Goal: Check status: Check status

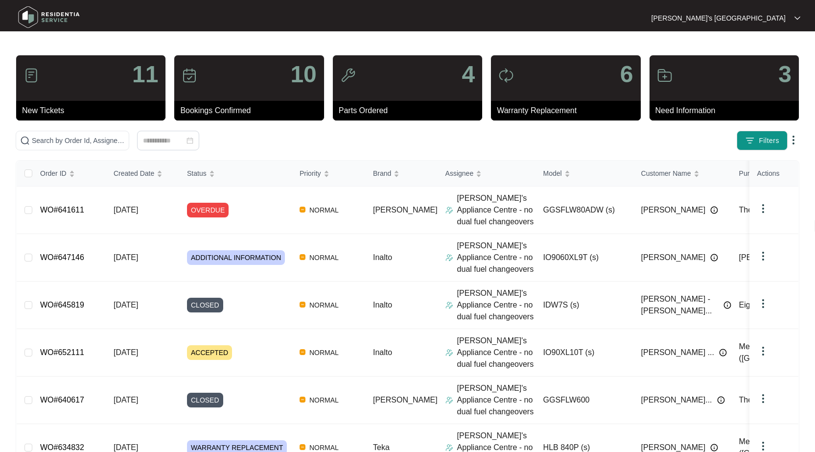
click at [78, 145] on div "Click to sort ascending" at bounding box center [58, 152] width 77 height 17
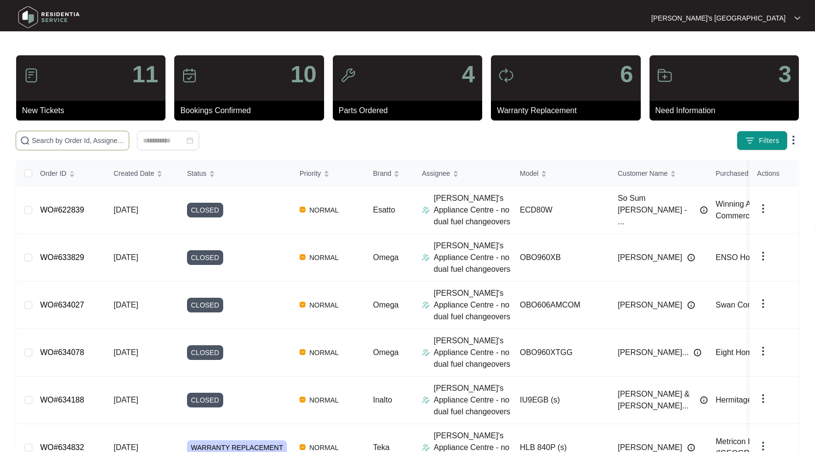
click at [78, 139] on input "text" at bounding box center [78, 140] width 93 height 11
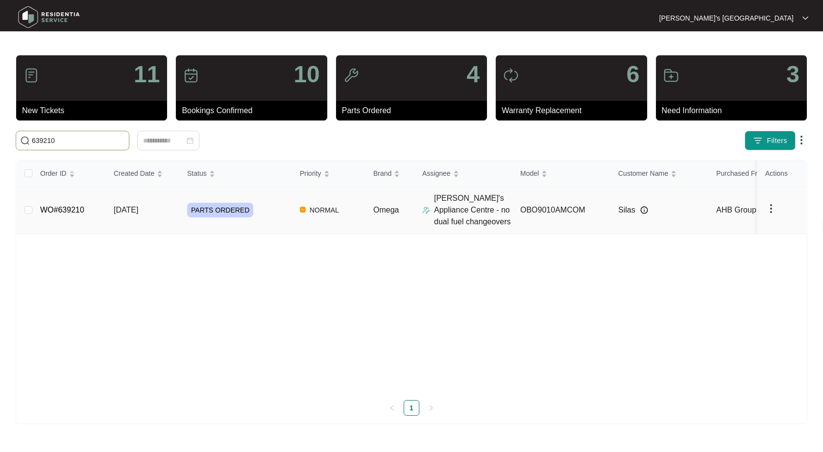
type input "639210"
click at [64, 210] on link "WO#639210" at bounding box center [62, 210] width 44 height 8
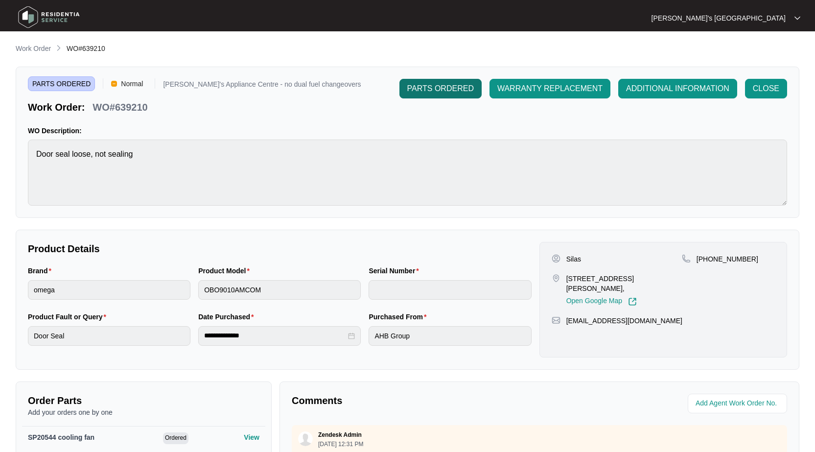
click at [424, 95] on button "PARTS ORDERED" at bounding box center [441, 89] width 82 height 20
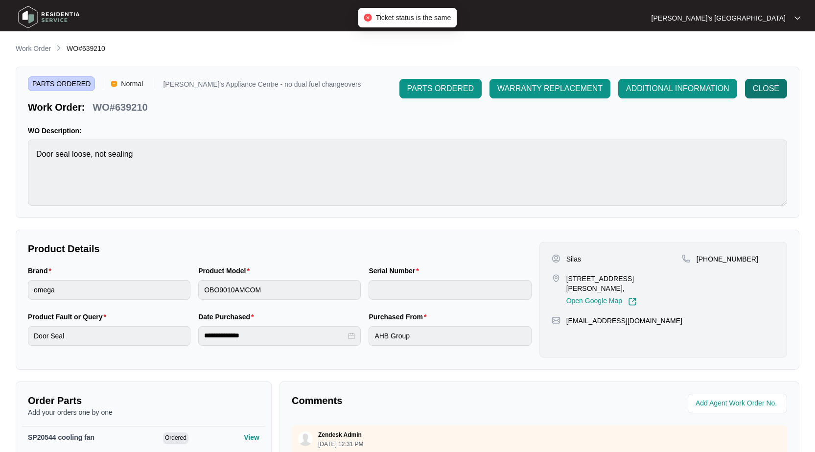
click at [778, 87] on span "CLOSE" at bounding box center [766, 89] width 26 height 12
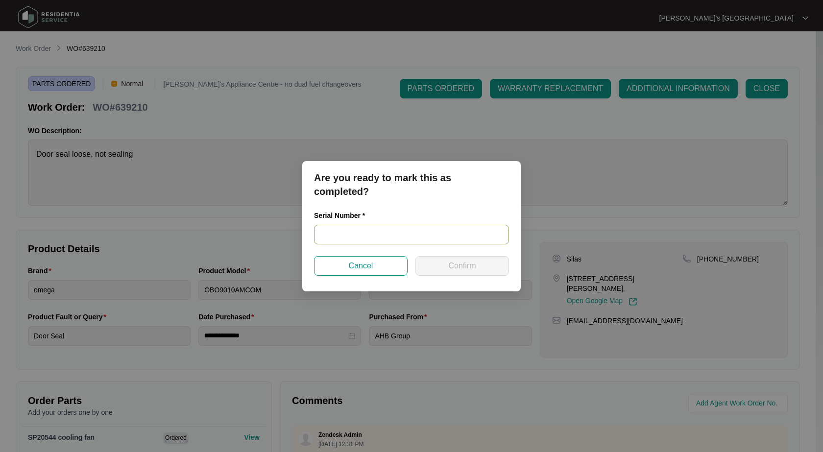
click at [428, 239] on input "text" at bounding box center [411, 235] width 195 height 20
paste input "957581825030407"
type input "957581825030407"
click at [449, 264] on span "Confirm" at bounding box center [461, 266] width 27 height 12
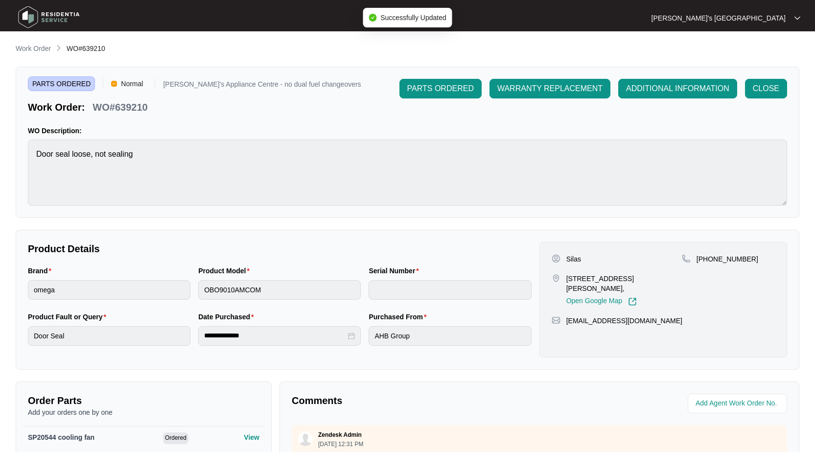
type input "957581825030407"
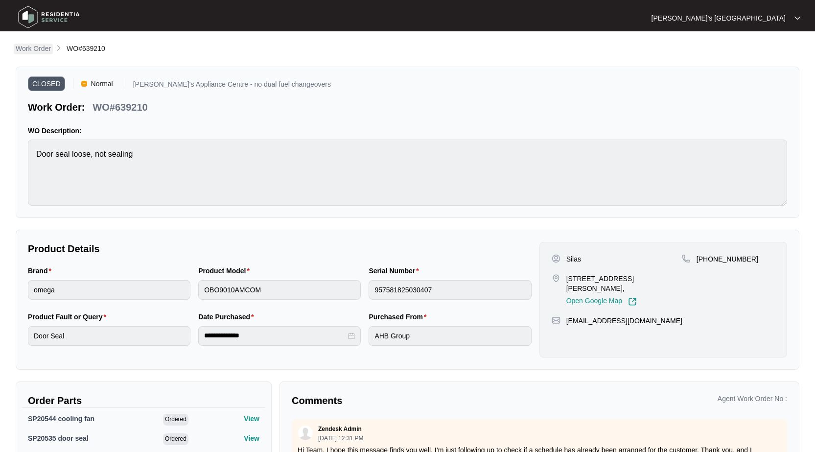
click at [27, 50] on p "Work Order" at bounding box center [33, 49] width 35 height 10
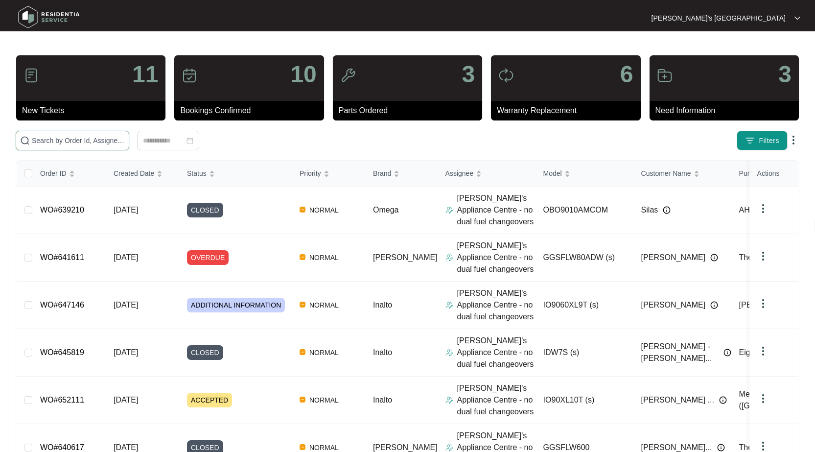
click at [79, 140] on input "text" at bounding box center [78, 140] width 93 height 11
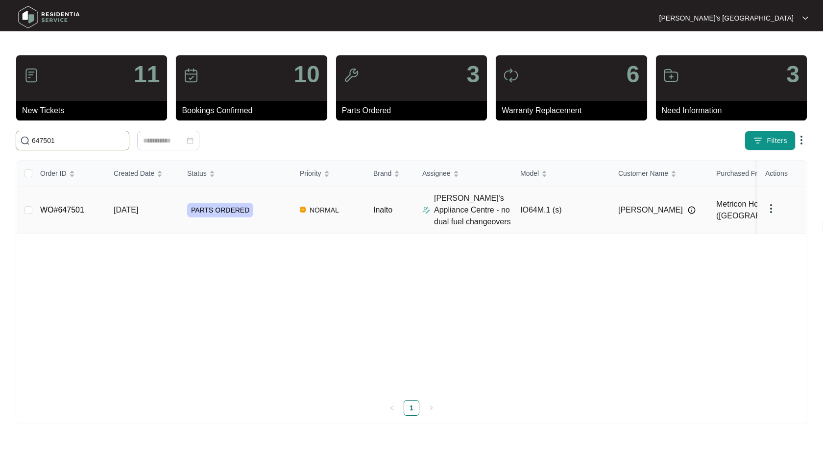
type input "647501"
click at [71, 208] on link "WO#647501" at bounding box center [62, 210] width 44 height 8
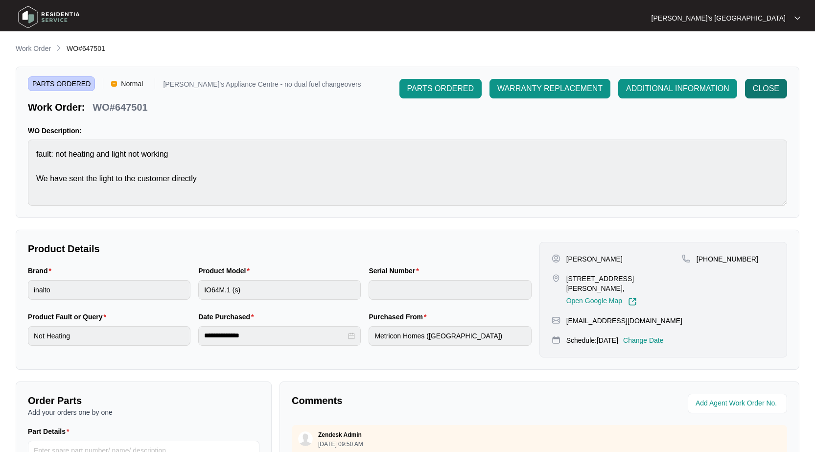
click at [760, 89] on span "CLOSE" at bounding box center [766, 89] width 26 height 12
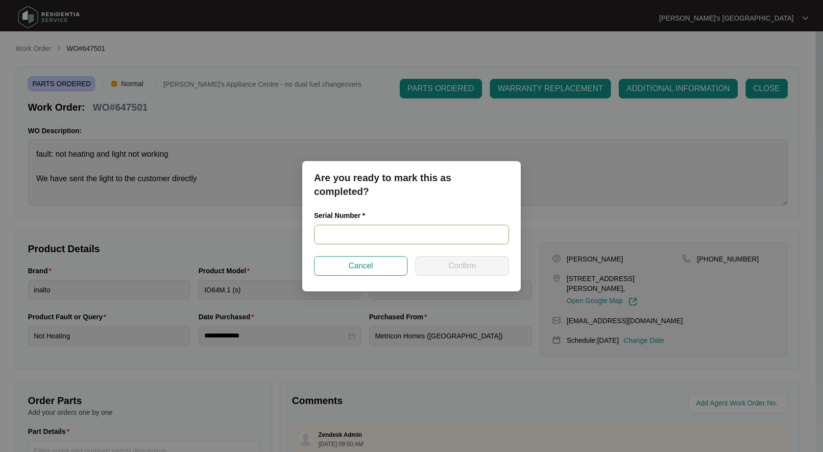
drag, startPoint x: 423, startPoint y: 217, endPoint x: 429, endPoint y: 233, distance: 17.4
click at [424, 217] on div "Serial Number *" at bounding box center [411, 217] width 195 height 15
click at [429, 233] on input "text" at bounding box center [411, 235] width 195 height 20
paste input "91231800168"
type input "91231800168"
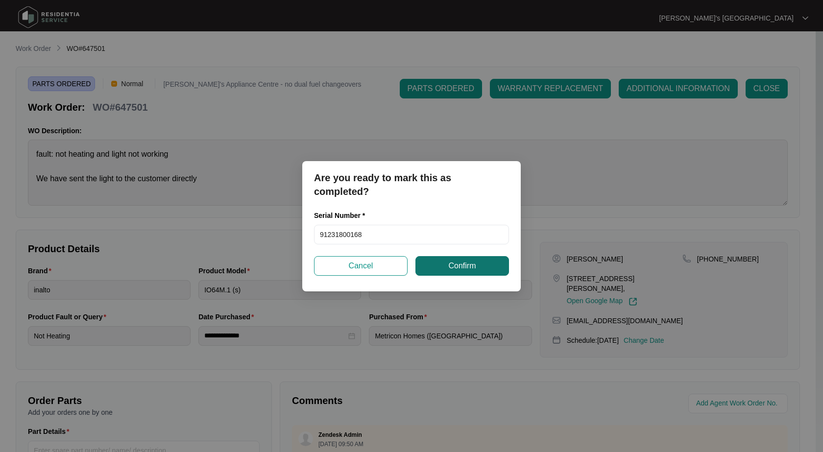
click at [485, 265] on button "Confirm" at bounding box center [462, 266] width 94 height 20
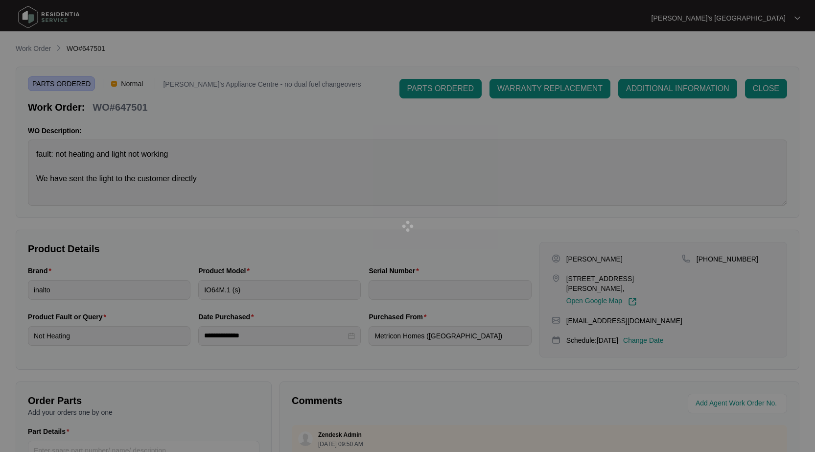
type input "91231800168"
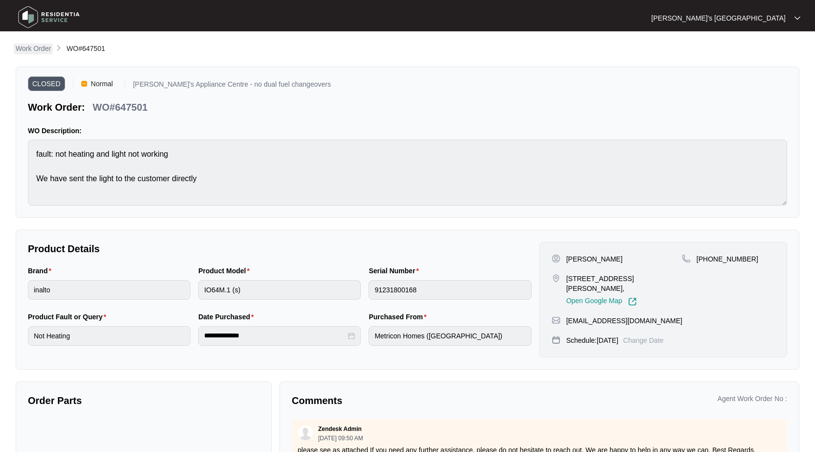
click at [37, 50] on p "Work Order" at bounding box center [33, 49] width 35 height 10
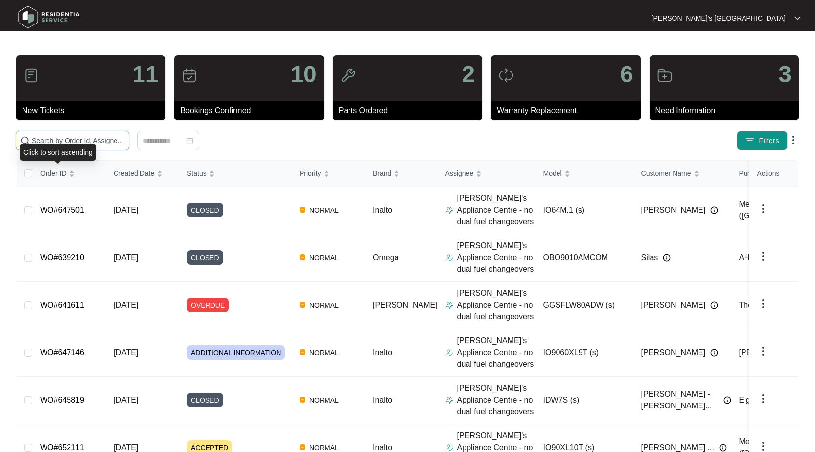
click at [78, 141] on input "text" at bounding box center [78, 140] width 93 height 11
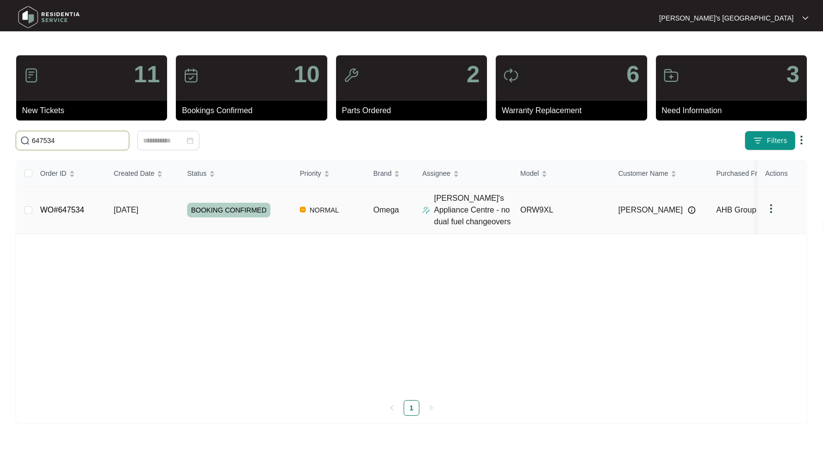
type input "647534"
click at [62, 211] on link "WO#647534" at bounding box center [62, 210] width 44 height 8
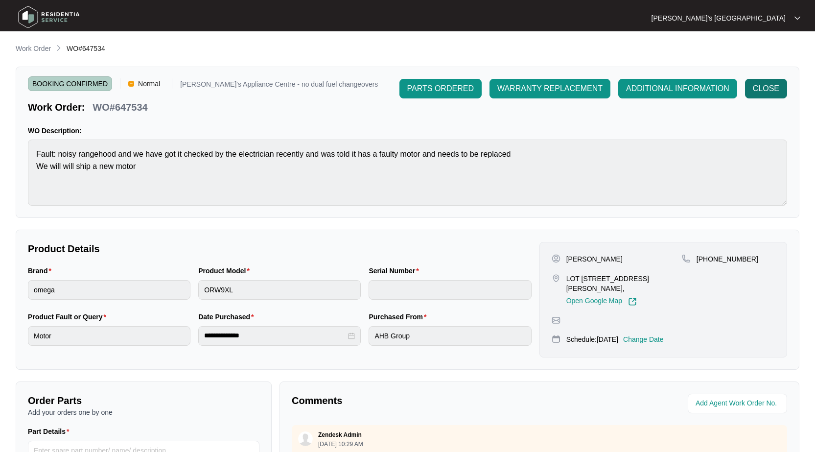
click at [763, 88] on span "CLOSE" at bounding box center [766, 89] width 26 height 12
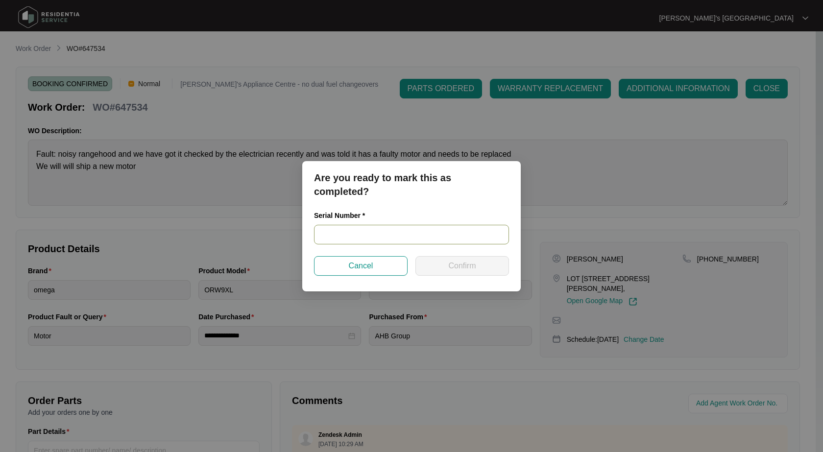
click at [427, 233] on input "text" at bounding box center [411, 235] width 195 height 20
type input "AT250300196"
click at [462, 267] on span "Confirm" at bounding box center [461, 266] width 27 height 12
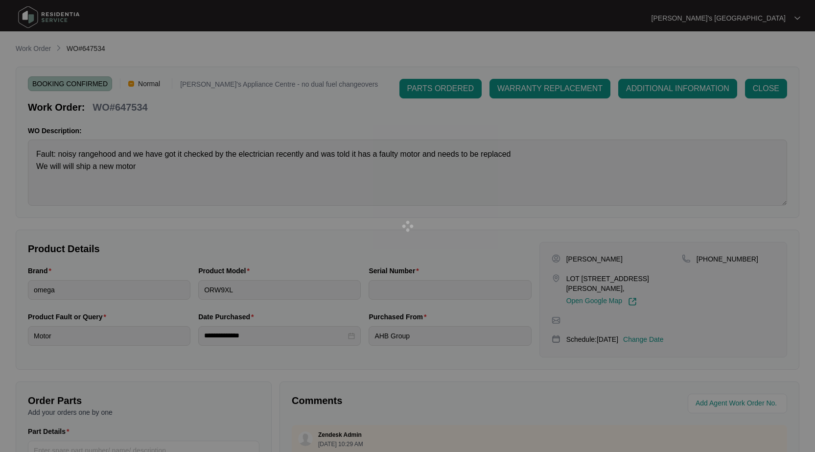
type input "AT250300196"
